Goal: Task Accomplishment & Management: Use online tool/utility

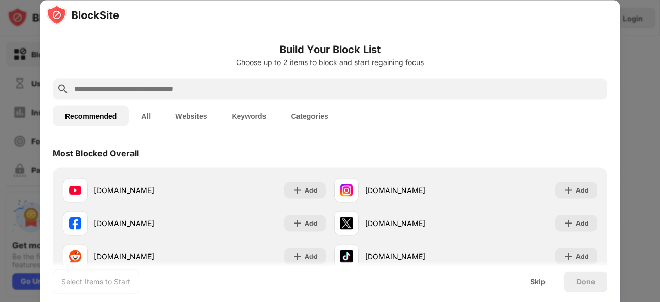
scroll to position [103, 0]
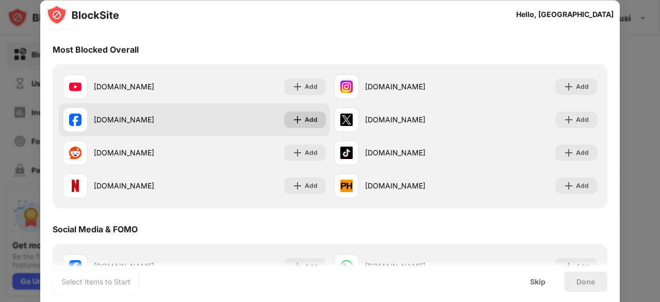
click at [294, 120] on img at bounding box center [297, 119] width 10 height 10
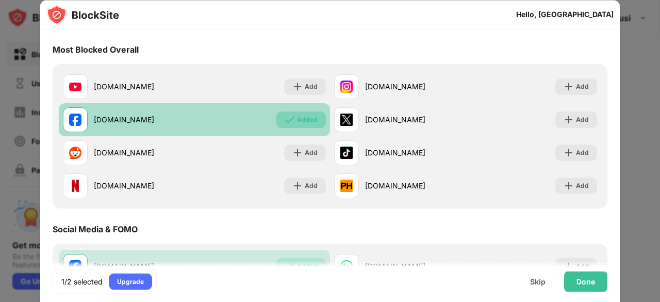
click at [288, 118] on img at bounding box center [290, 119] width 10 height 10
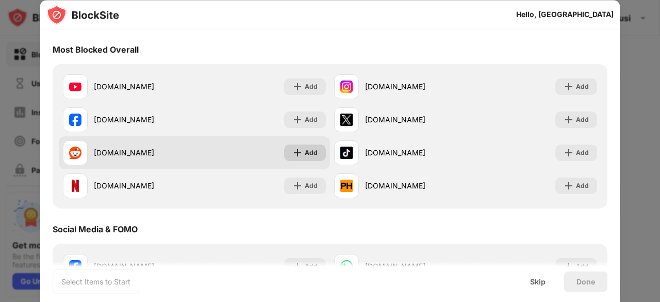
click at [296, 154] on img at bounding box center [297, 152] width 10 height 10
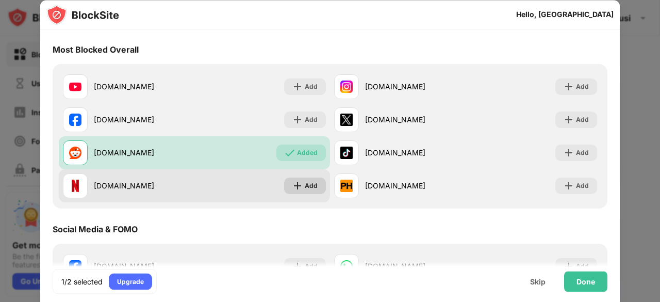
click at [292, 187] on img at bounding box center [297, 185] width 10 height 10
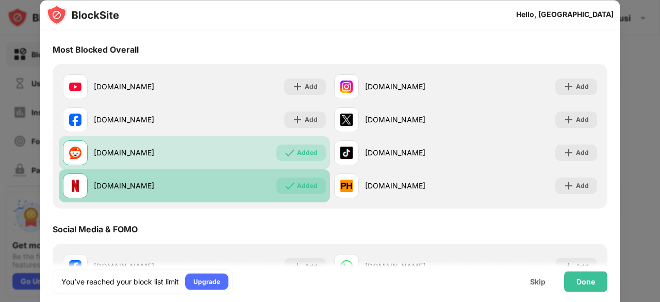
click at [289, 187] on img at bounding box center [290, 185] width 10 height 10
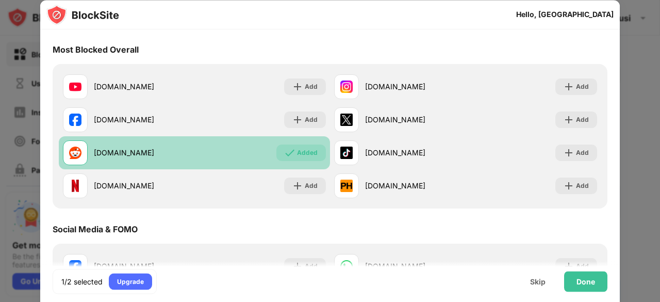
click at [288, 149] on img at bounding box center [290, 152] width 10 height 10
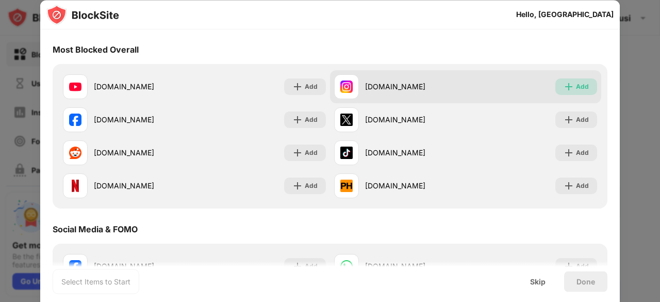
drag, startPoint x: 566, startPoint y: 84, endPoint x: 566, endPoint y: 90, distance: 6.2
click at [566, 85] on img at bounding box center [569, 86] width 10 height 10
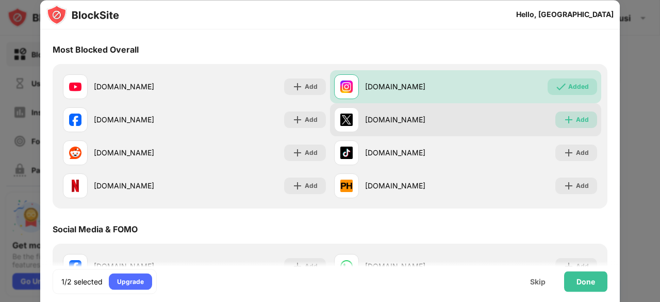
click at [557, 126] on div "Add" at bounding box center [576, 119] width 42 height 17
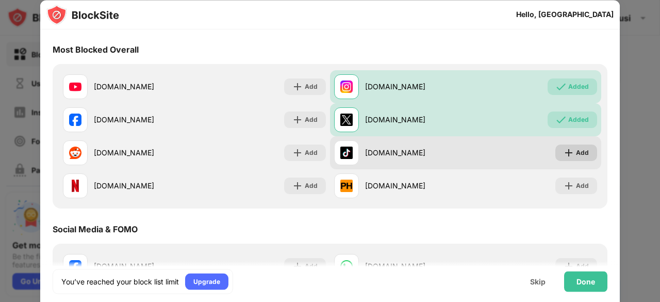
click at [564, 151] on img at bounding box center [569, 152] width 10 height 10
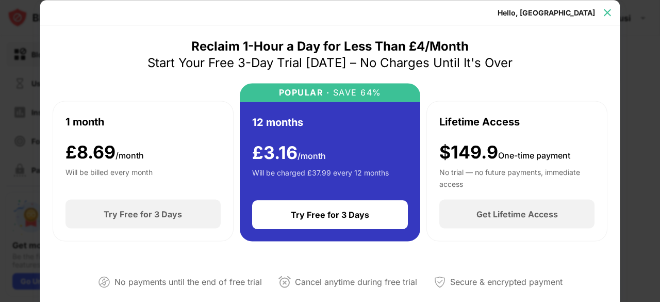
click at [605, 13] on img at bounding box center [607, 12] width 10 height 10
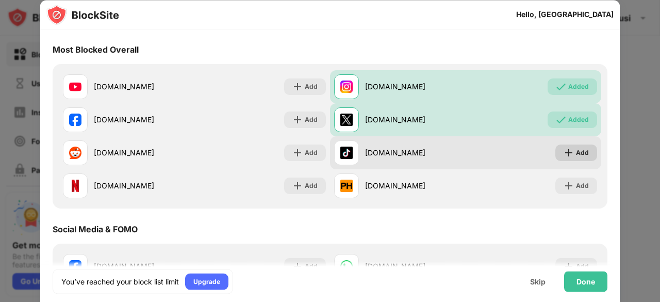
click at [564, 156] on img at bounding box center [569, 152] width 10 height 10
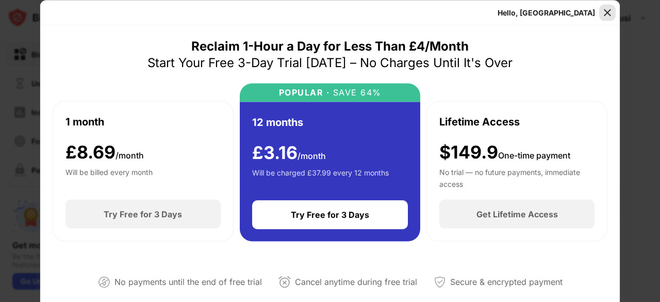
click at [607, 14] on img at bounding box center [607, 12] width 10 height 10
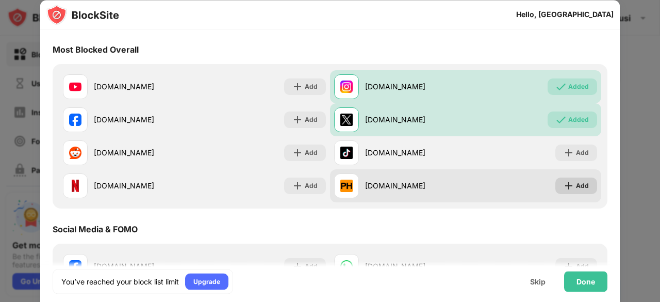
click at [564, 184] on img at bounding box center [569, 185] width 10 height 10
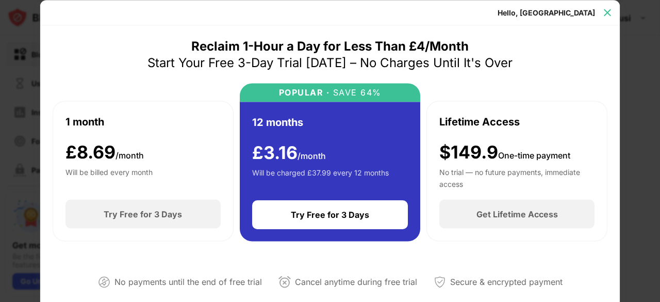
click at [607, 12] on img at bounding box center [607, 12] width 10 height 10
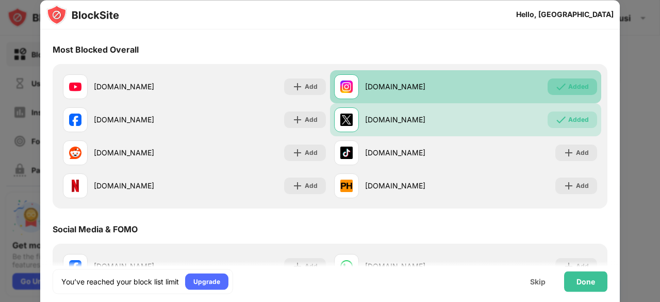
click at [568, 86] on div "Added" at bounding box center [578, 86] width 21 height 10
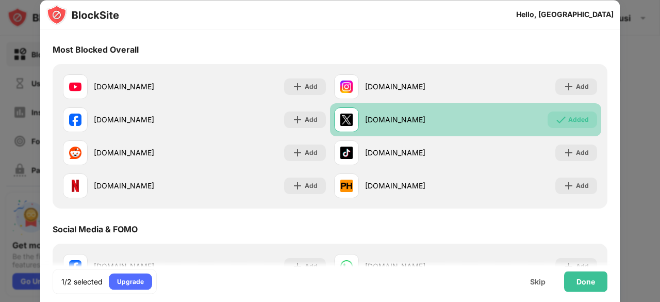
click at [560, 120] on div "Added" at bounding box center [573, 119] width 50 height 17
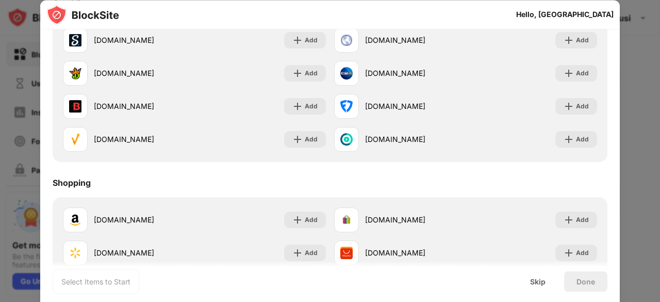
scroll to position [1047, 0]
